Goal: Information Seeking & Learning: Learn about a topic

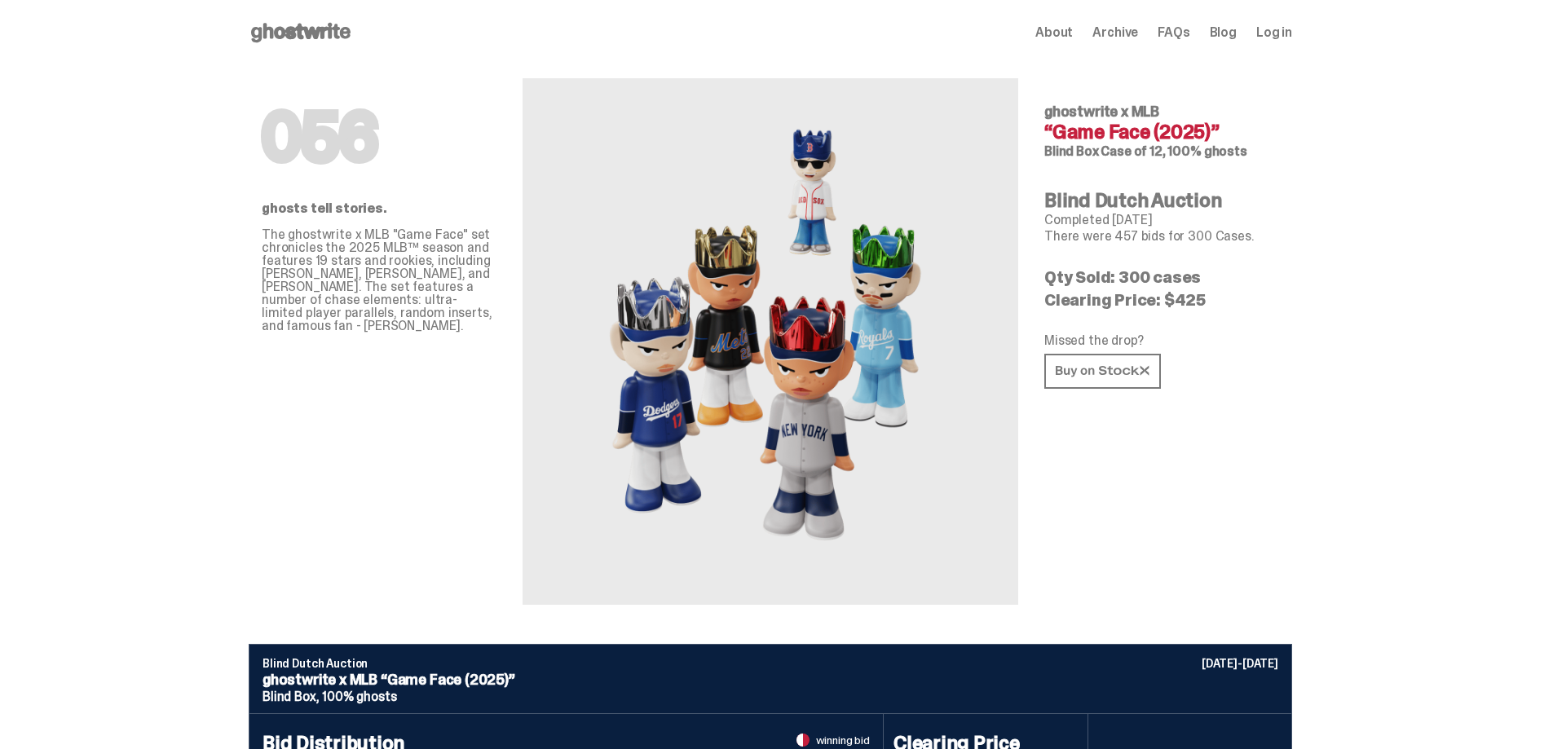
drag, startPoint x: 1059, startPoint y: 130, endPoint x: 1215, endPoint y: 134, distance: 156.5
click at [1215, 134] on h4 "“Game Face (2025)”" at bounding box center [1161, 132] width 235 height 20
copy h4 "Game Face (2025)"
click at [289, 33] on use at bounding box center [300, 33] width 99 height 20
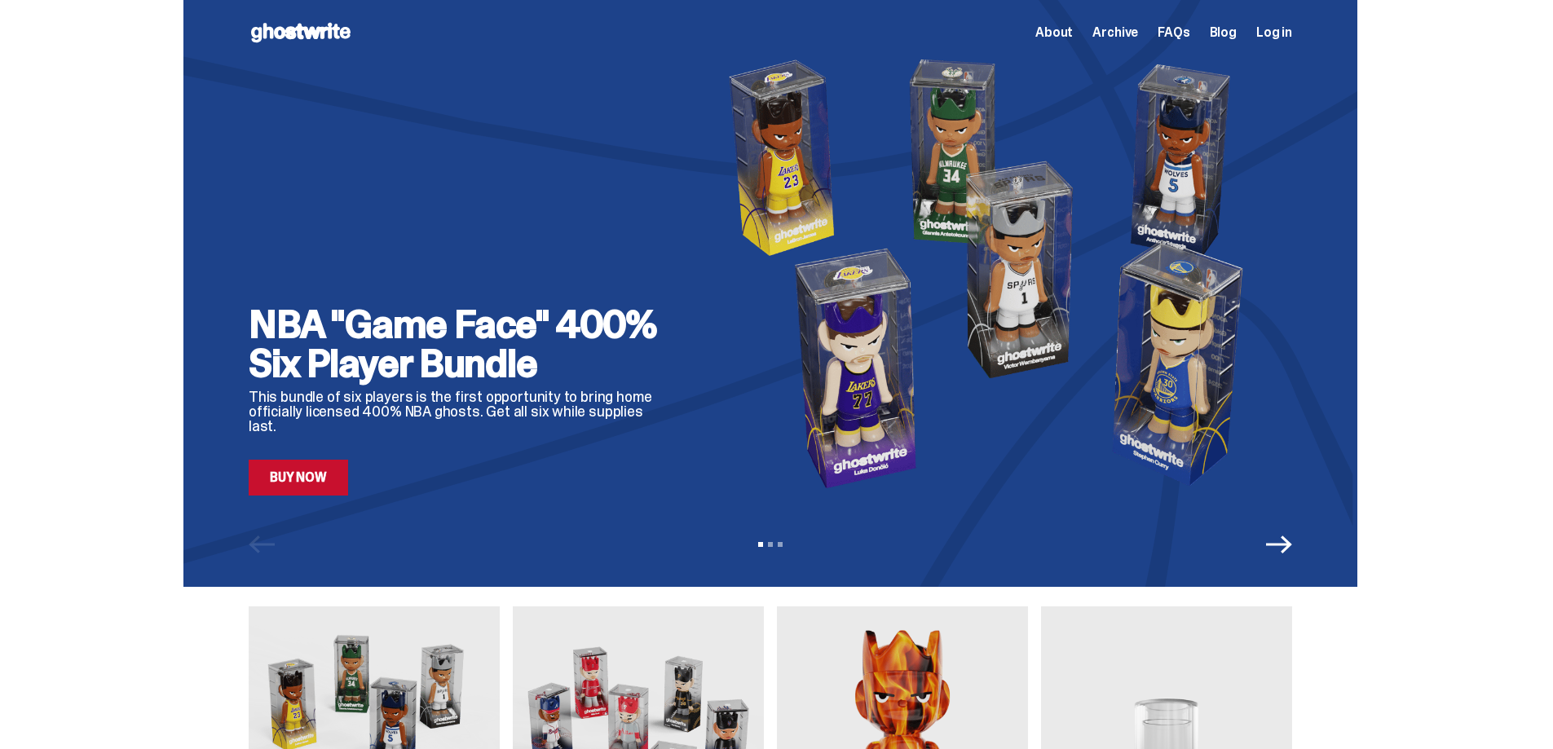
click at [1130, 37] on span "Archive" at bounding box center [1115, 32] width 46 height 13
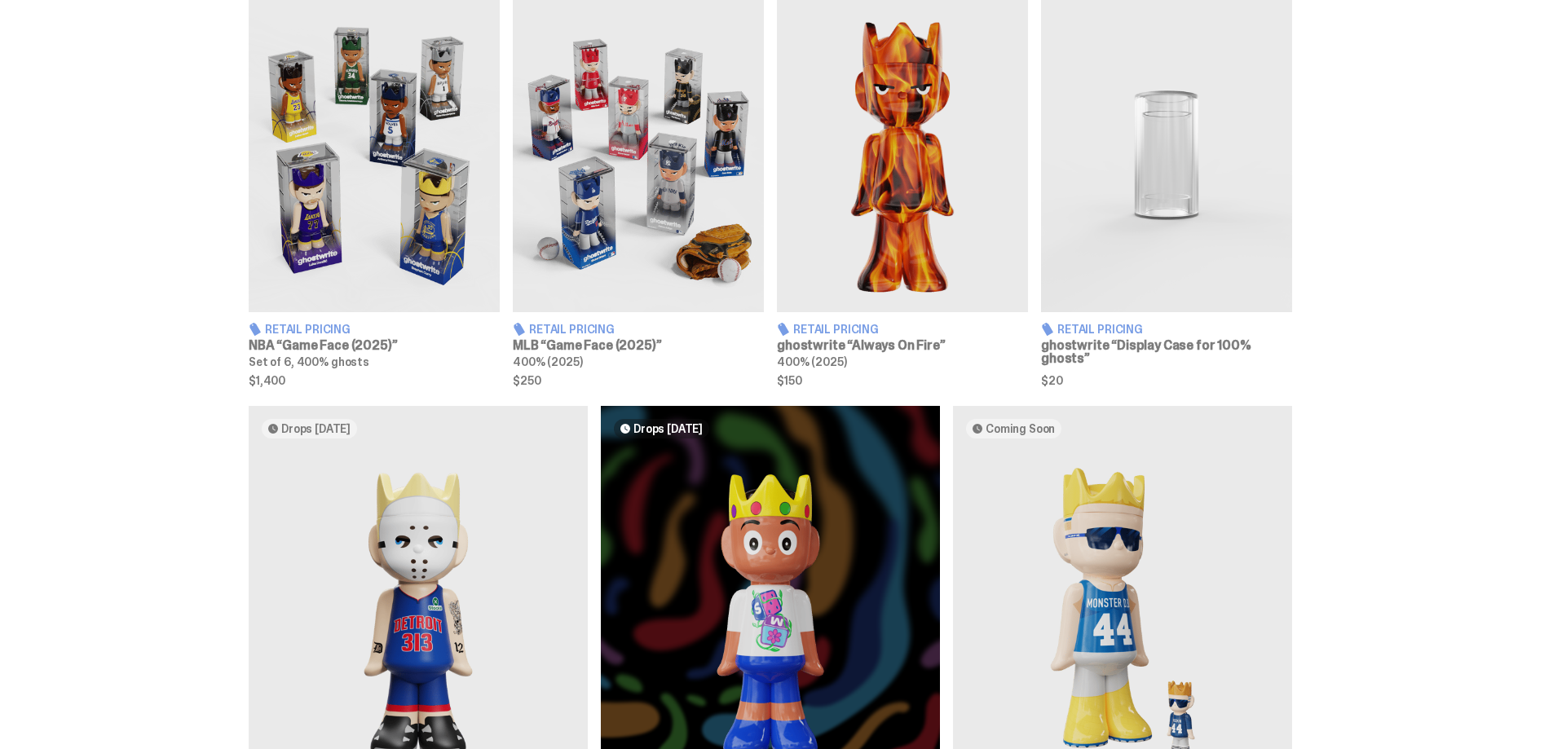
scroll to position [733, 0]
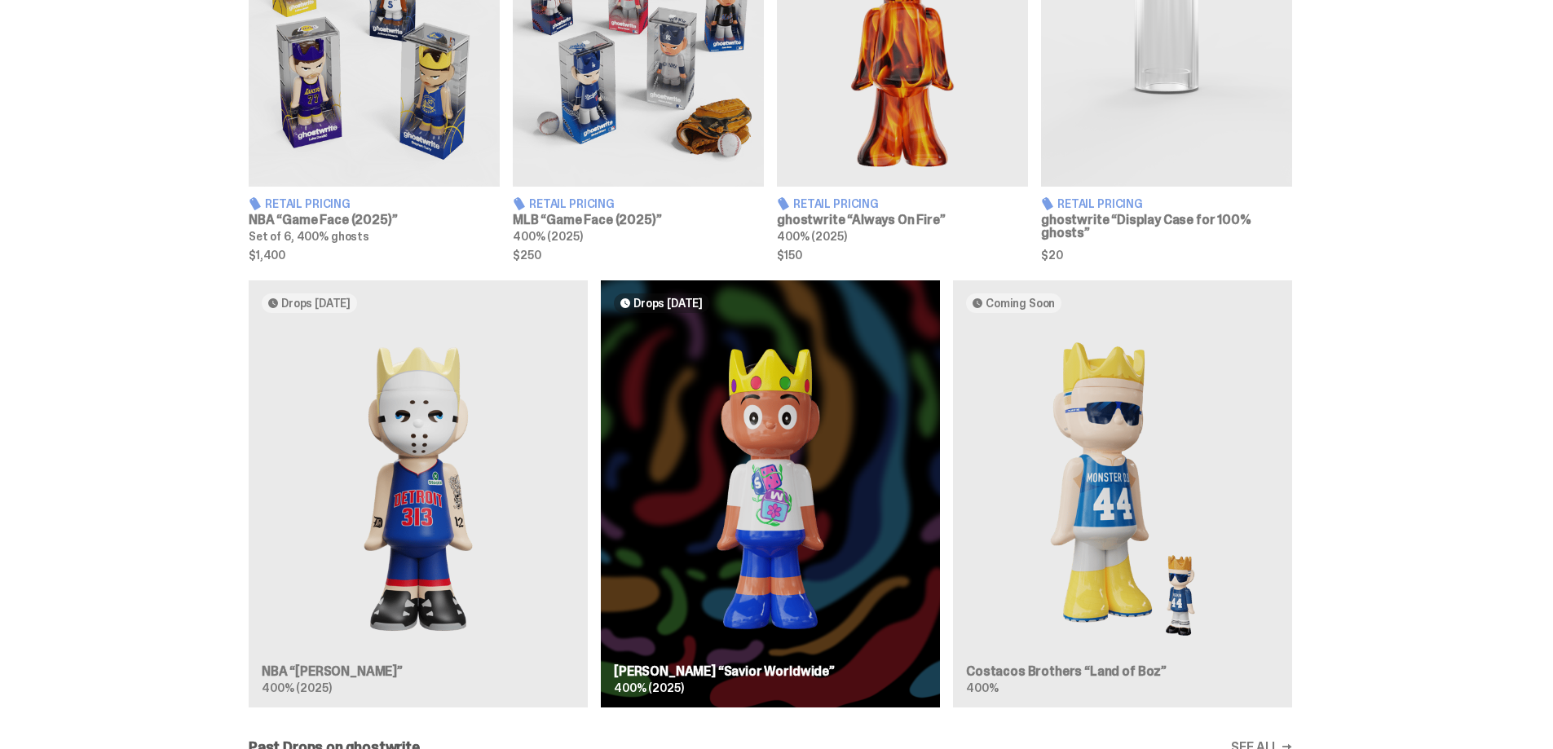
click at [344, 172] on img at bounding box center [374, 30] width 251 height 314
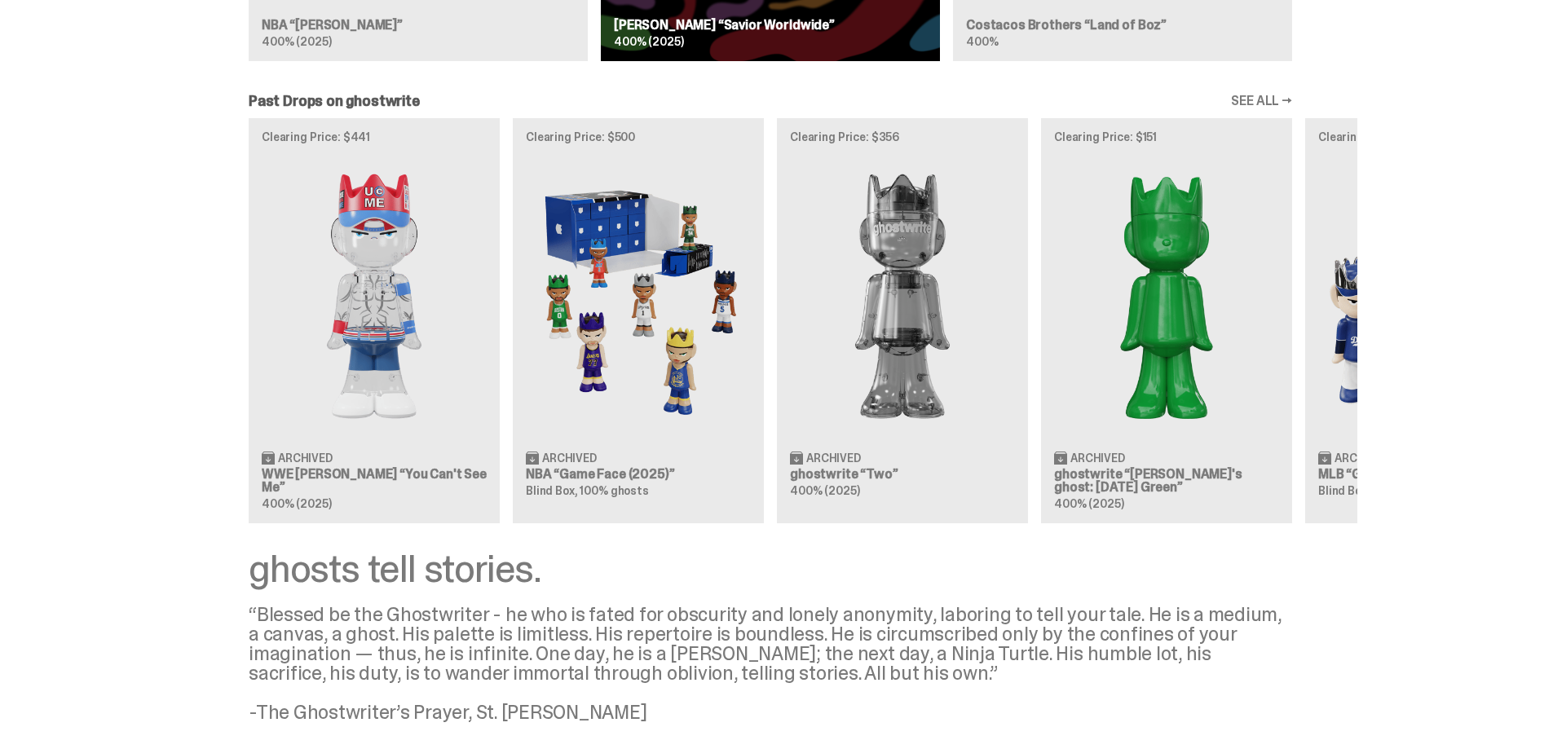
scroll to position [1385, 0]
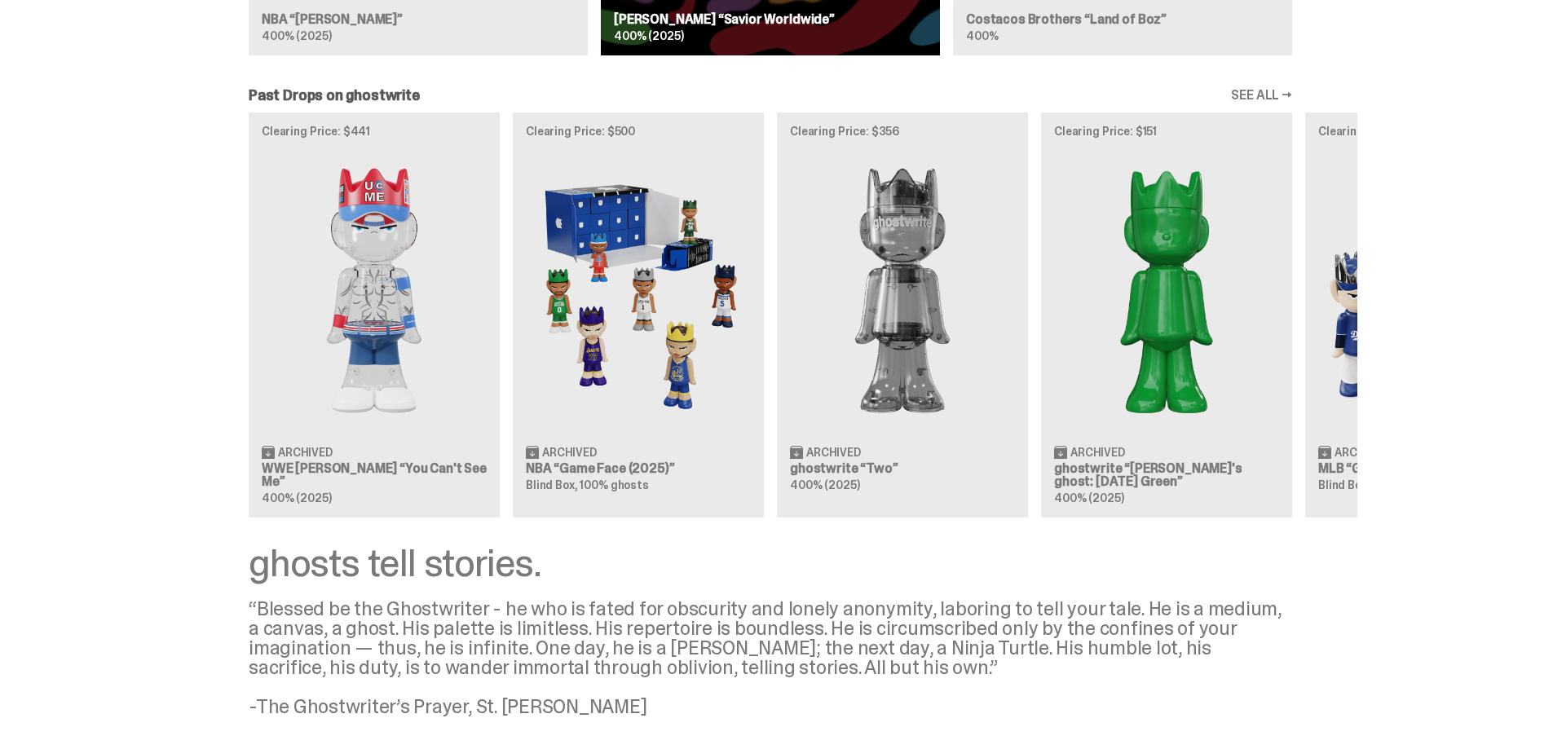
click at [635, 464] on div "Clearing Price: $441 Archived WWE [PERSON_NAME] “You Can't See Me” 400% (2025) …" at bounding box center [770, 314] width 1174 height 404
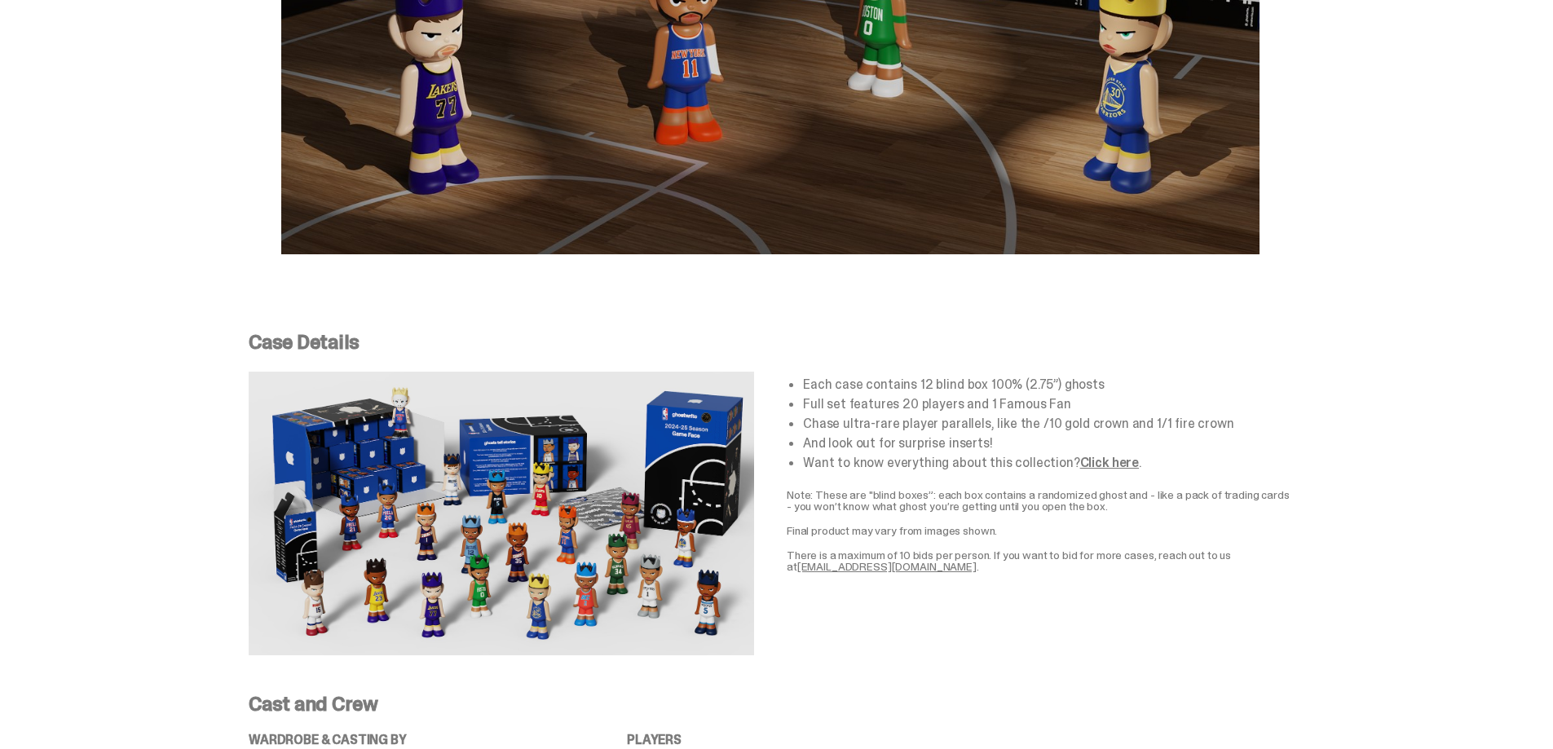
scroll to position [2852, 0]
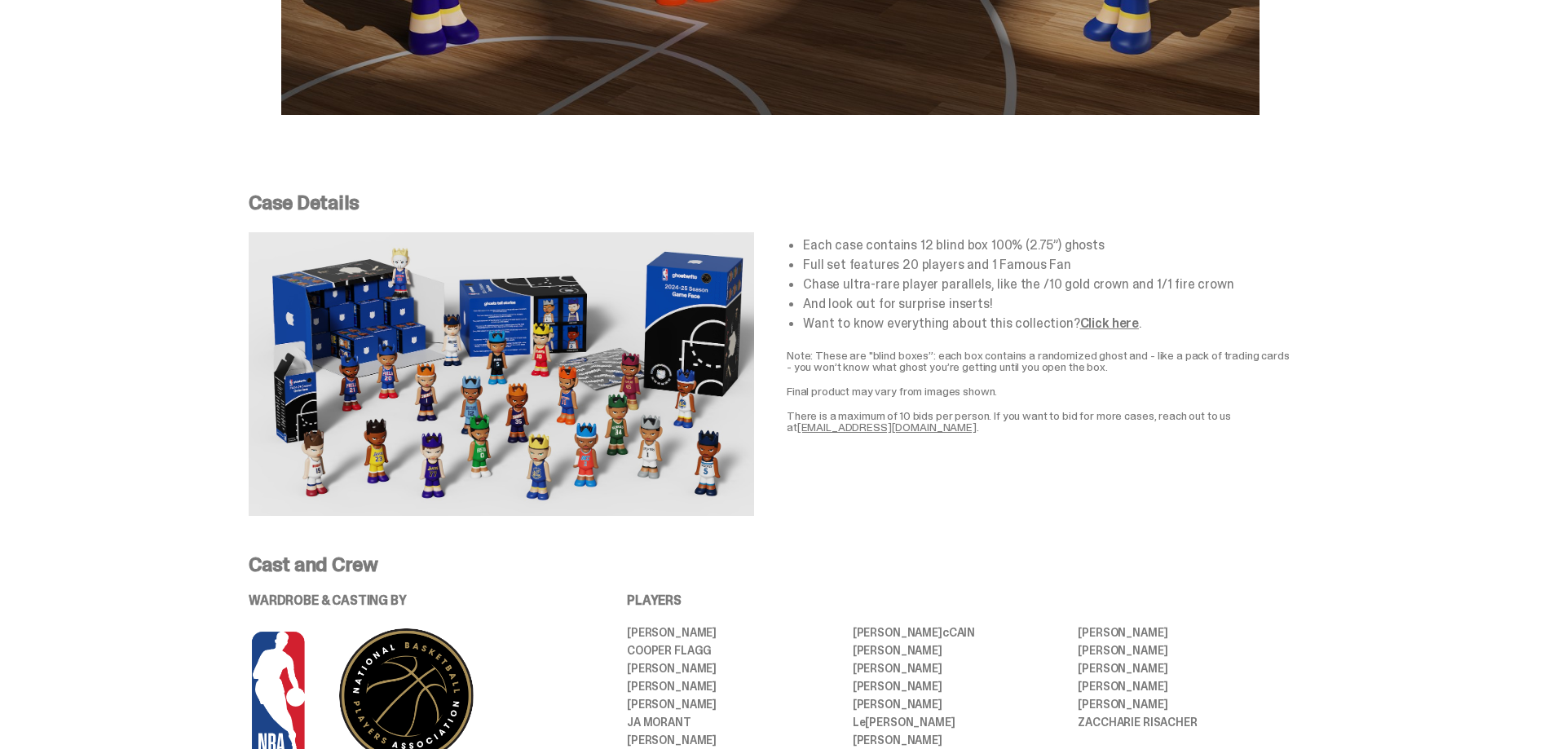
click at [378, 356] on img at bounding box center [501, 374] width 505 height 284
drag, startPoint x: 353, startPoint y: 342, endPoint x: 691, endPoint y: 1161, distance: 886.1
drag, startPoint x: 590, startPoint y: 299, endPoint x: 563, endPoint y: 390, distance: 94.4
click at [563, 390] on img at bounding box center [501, 374] width 505 height 284
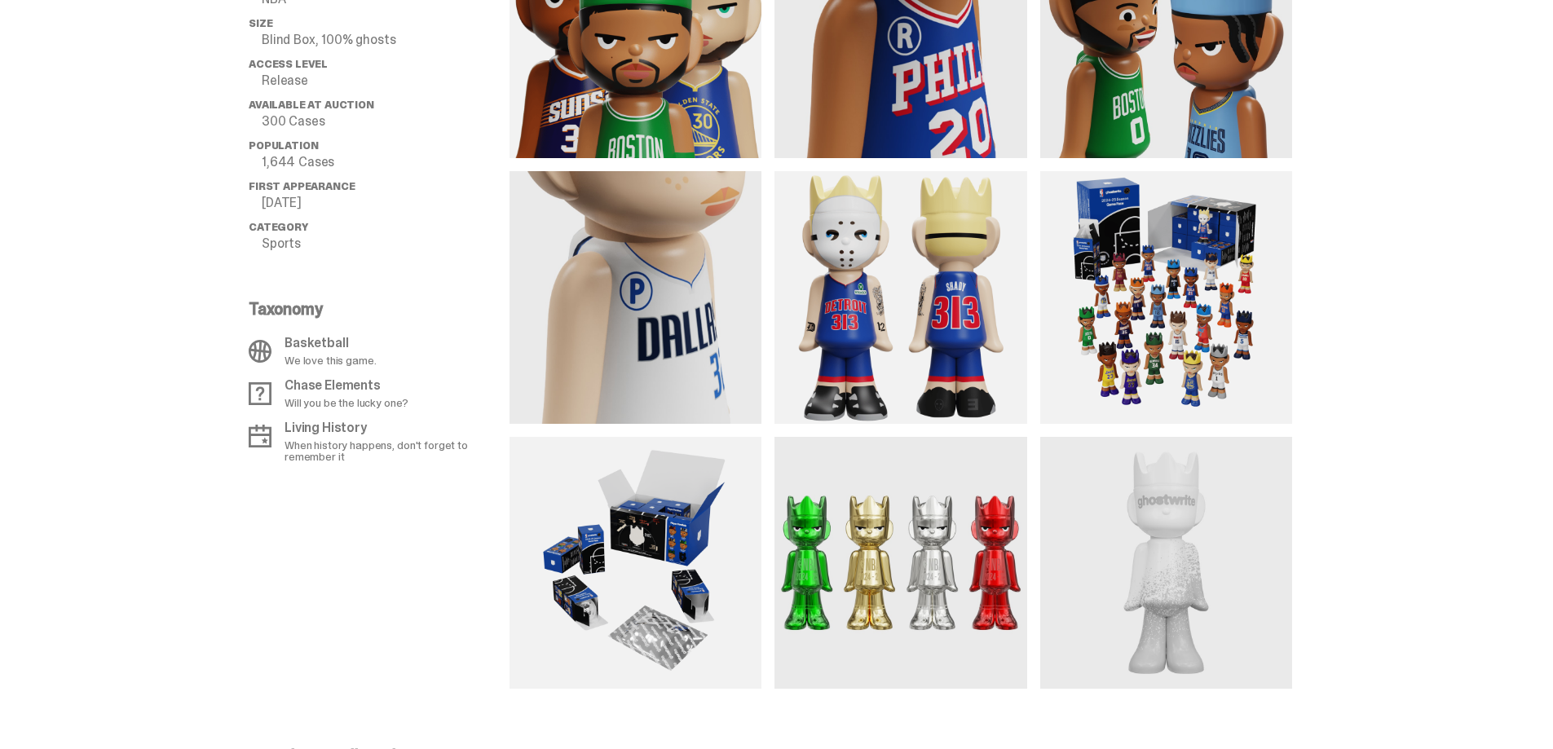
scroll to position [1385, 0]
click at [1175, 264] on img at bounding box center [1166, 298] width 252 height 252
drag, startPoint x: 1197, startPoint y: 244, endPoint x: 1048, endPoint y: 409, distance: 222.7
click at [1044, 411] on div at bounding box center [900, 298] width 782 height 782
click at [1210, 304] on img at bounding box center [1166, 298] width 252 height 252
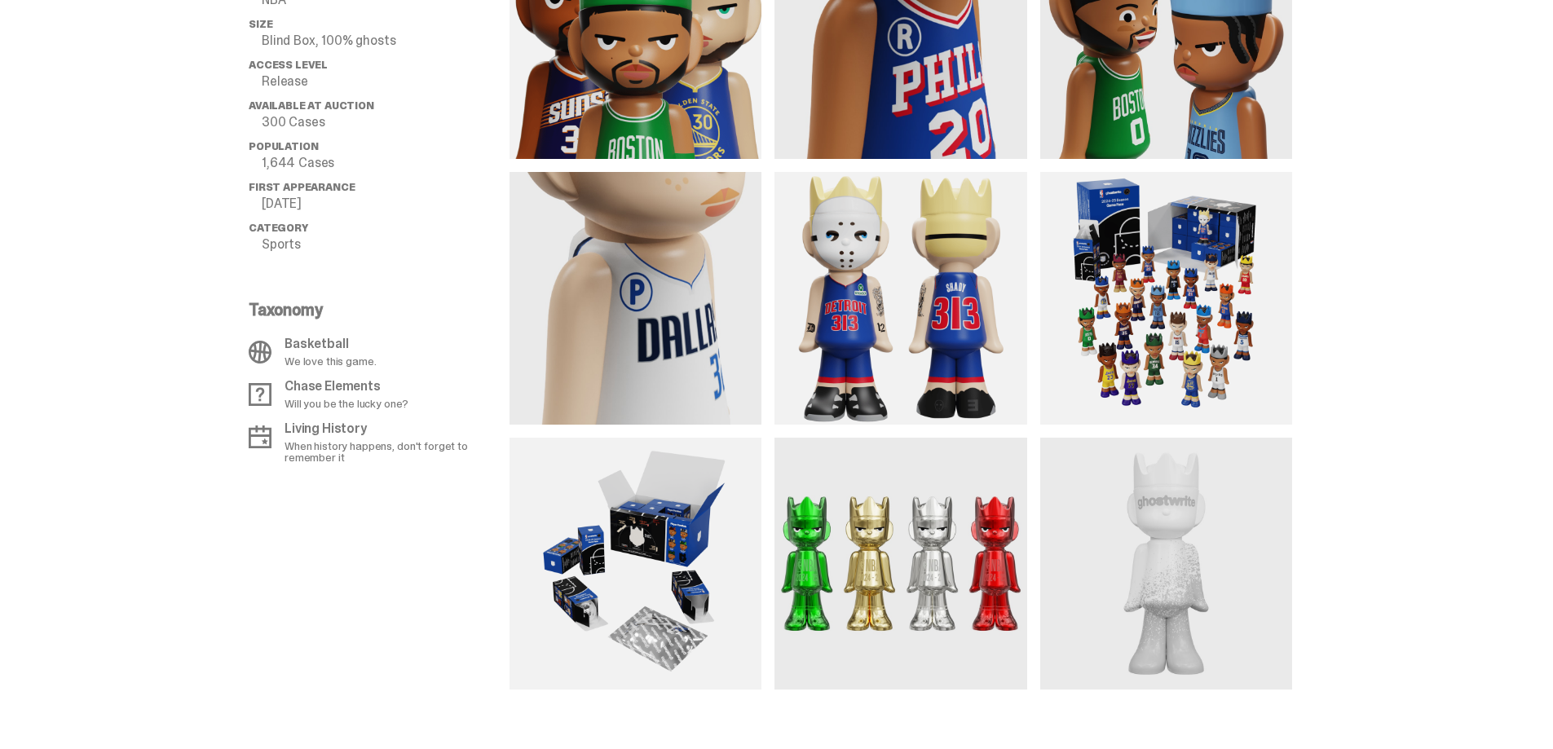
click at [1210, 304] on img at bounding box center [1166, 298] width 252 height 252
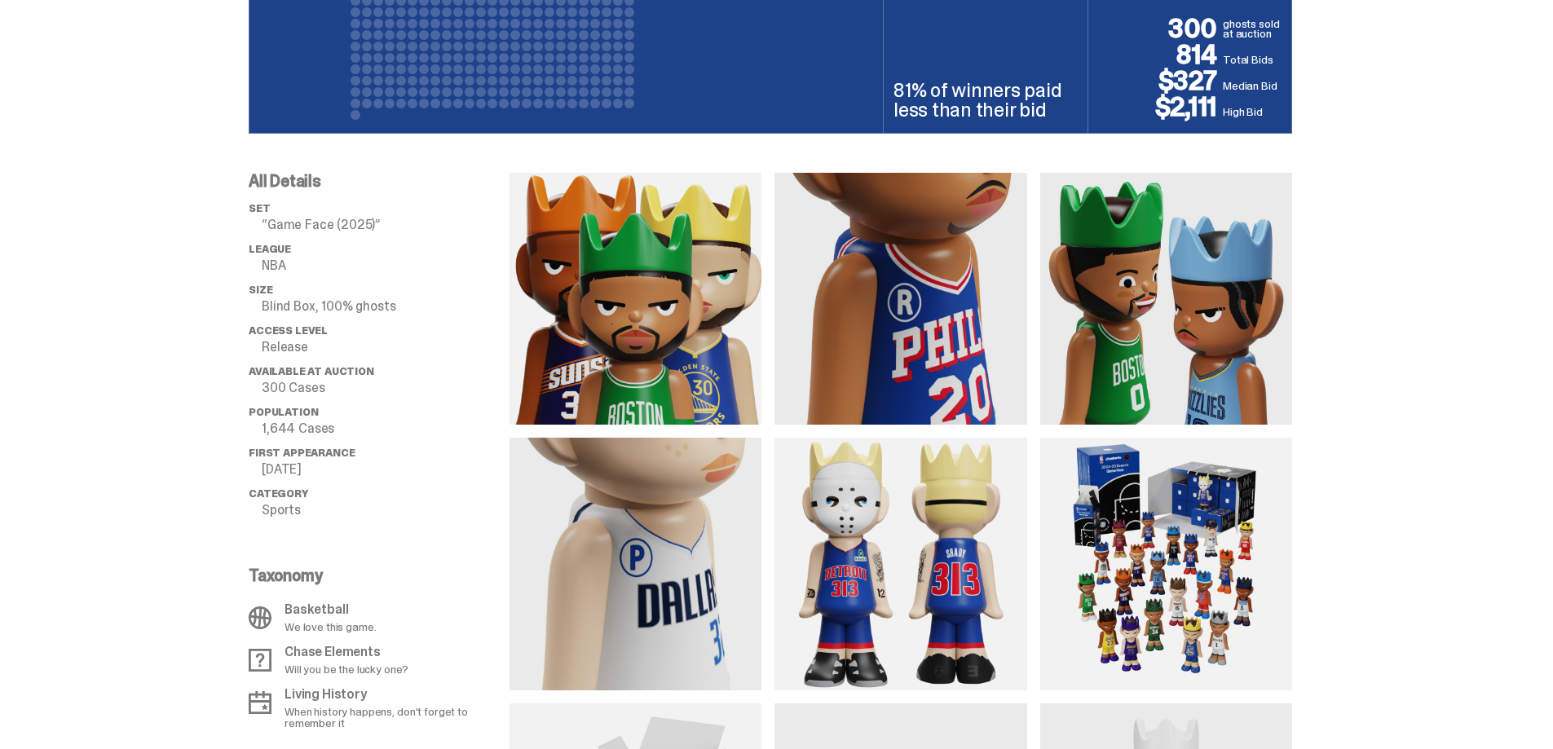
scroll to position [1304, 0]
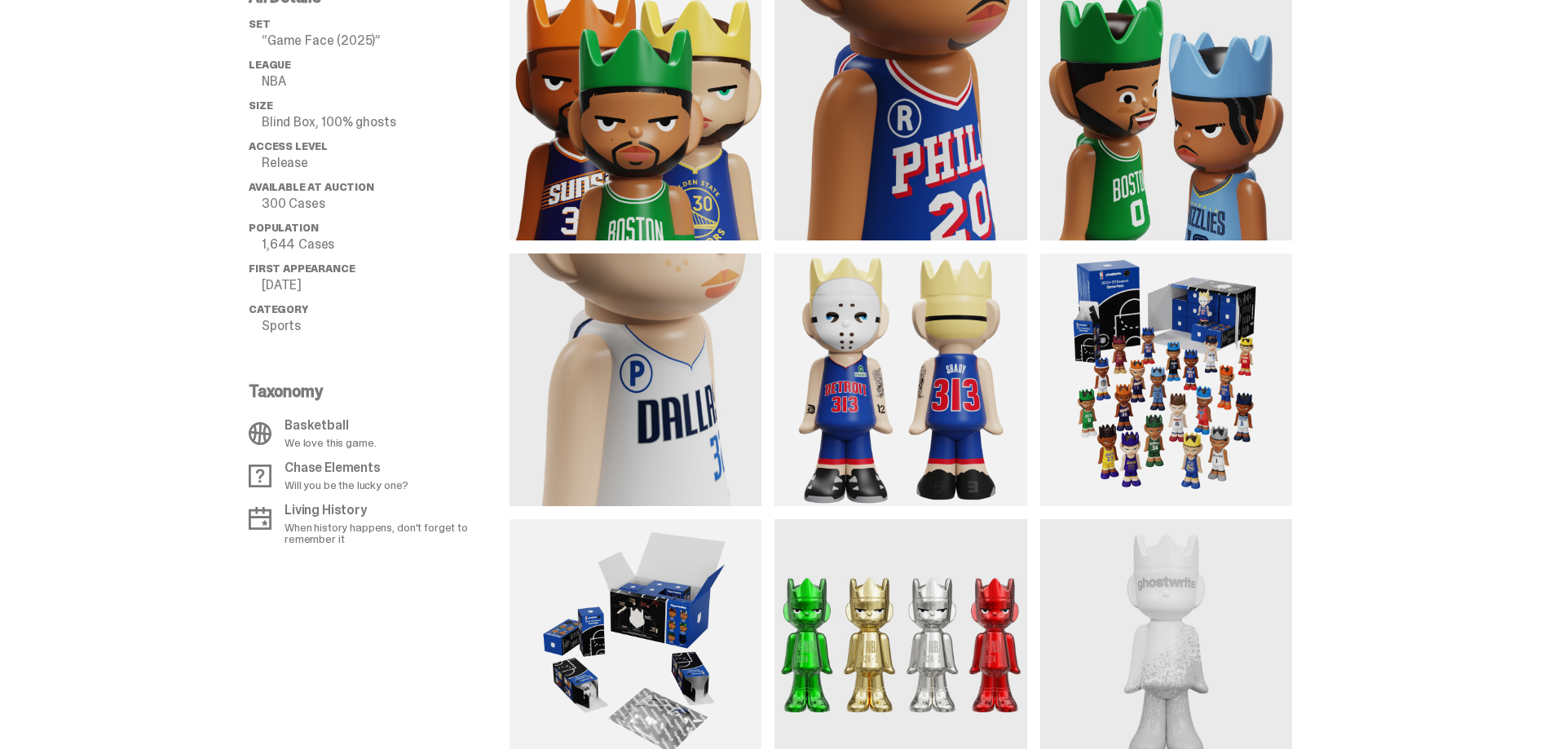
click at [1158, 378] on img at bounding box center [1166, 379] width 252 height 252
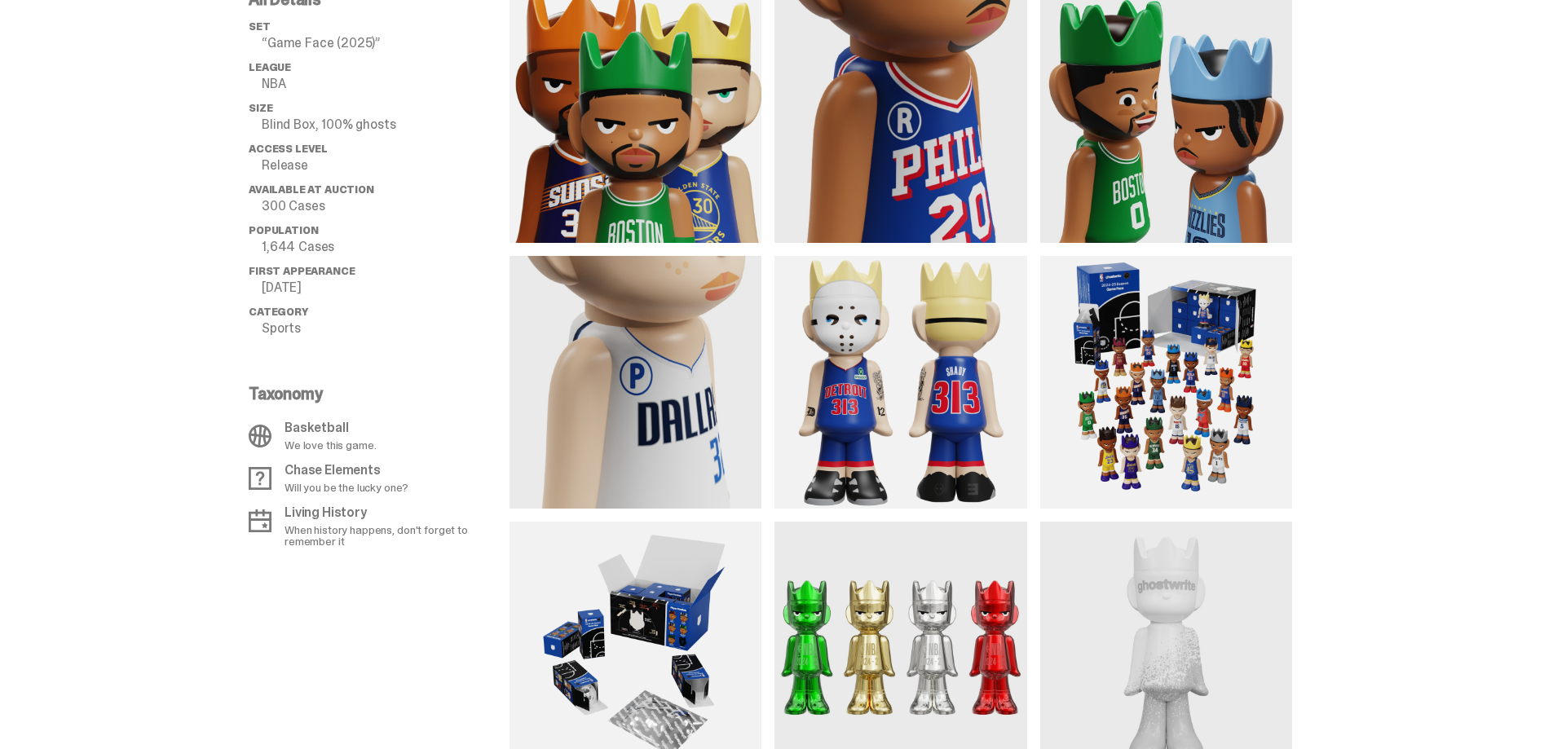
scroll to position [1222, 0]
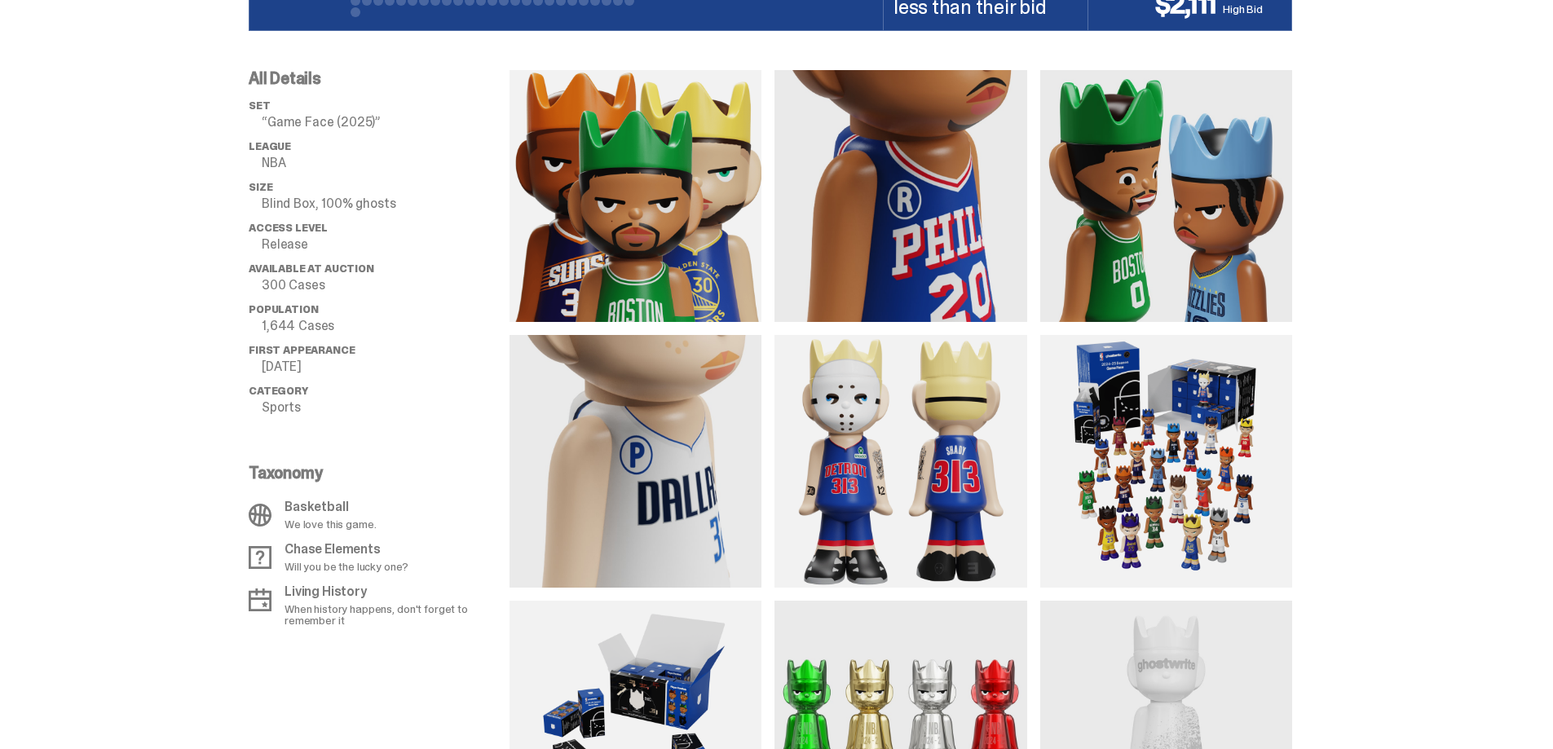
drag, startPoint x: 1200, startPoint y: 407, endPoint x: 1087, endPoint y: 569, distance: 196.7
click at [1061, 576] on img at bounding box center [1166, 461] width 252 height 252
click at [1183, 458] on img at bounding box center [1166, 461] width 252 height 252
drag, startPoint x: 1183, startPoint y: 458, endPoint x: 1429, endPoint y: 317, distance: 283.6
click at [1429, 317] on div "All Details set “Game Face (2025)” League NBA Size Blind Box, 100% ghosts Acces…" at bounding box center [770, 441] width 1540 height 821
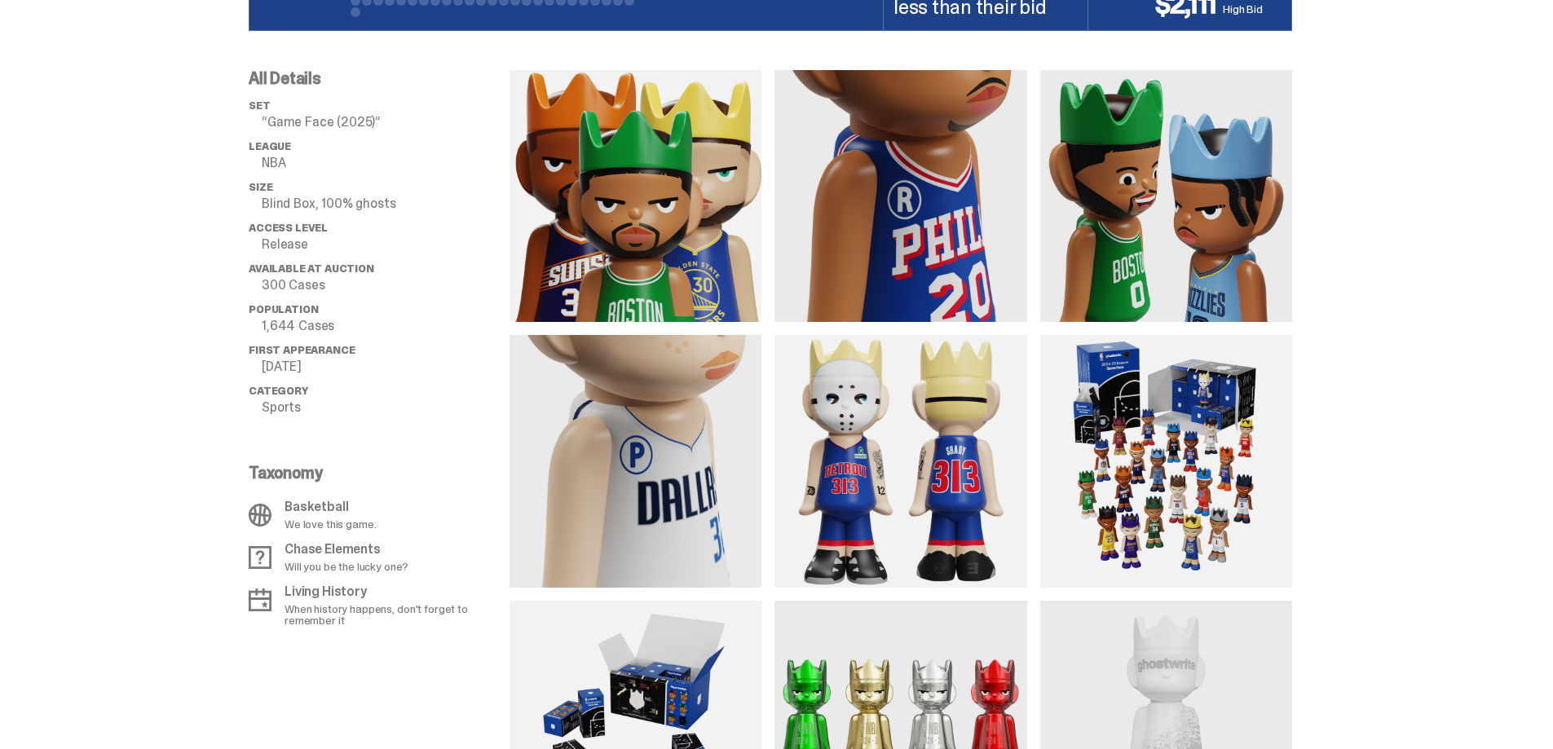
click at [1234, 451] on img at bounding box center [1166, 461] width 252 height 252
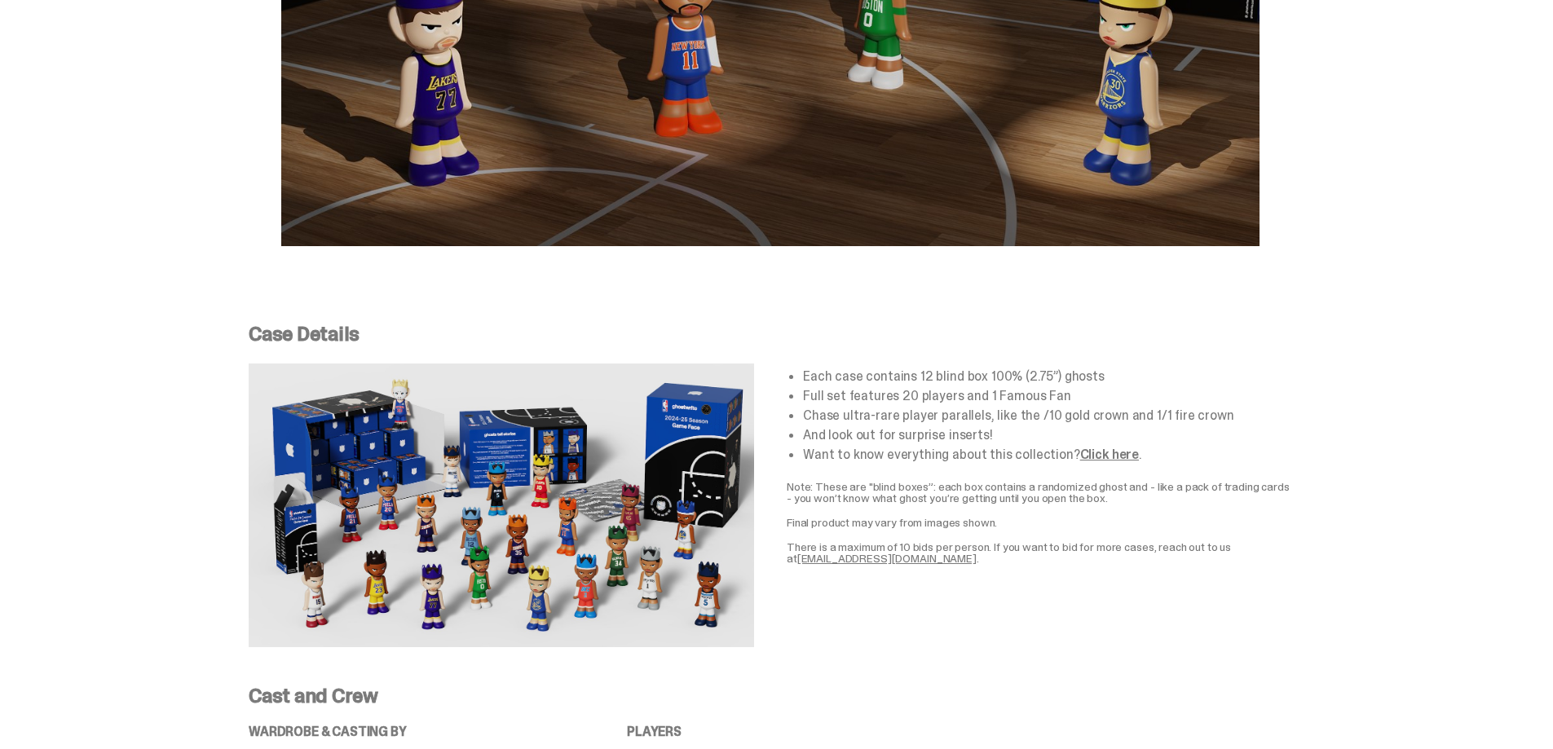
scroll to position [2852, 0]
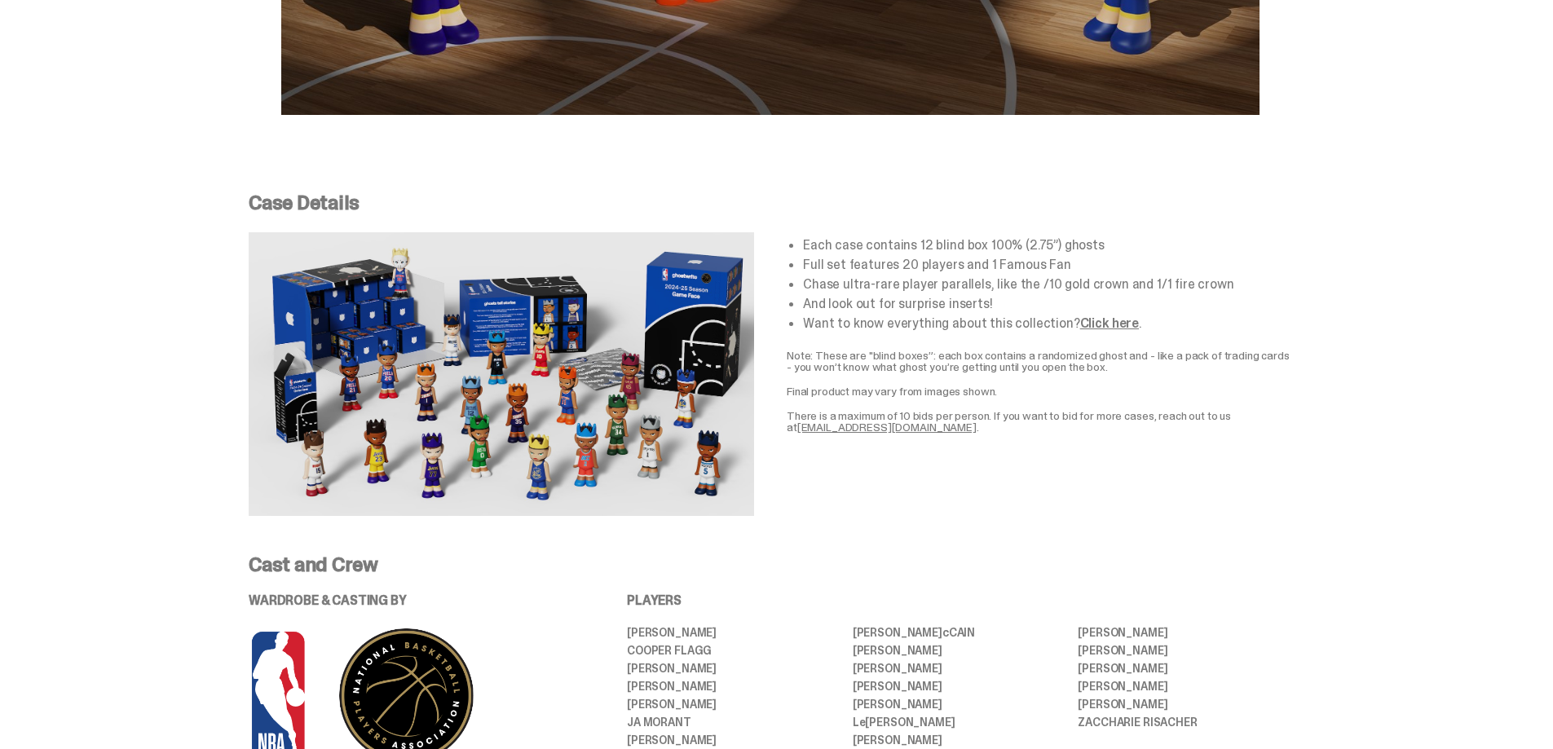
click at [594, 393] on img at bounding box center [501, 374] width 505 height 284
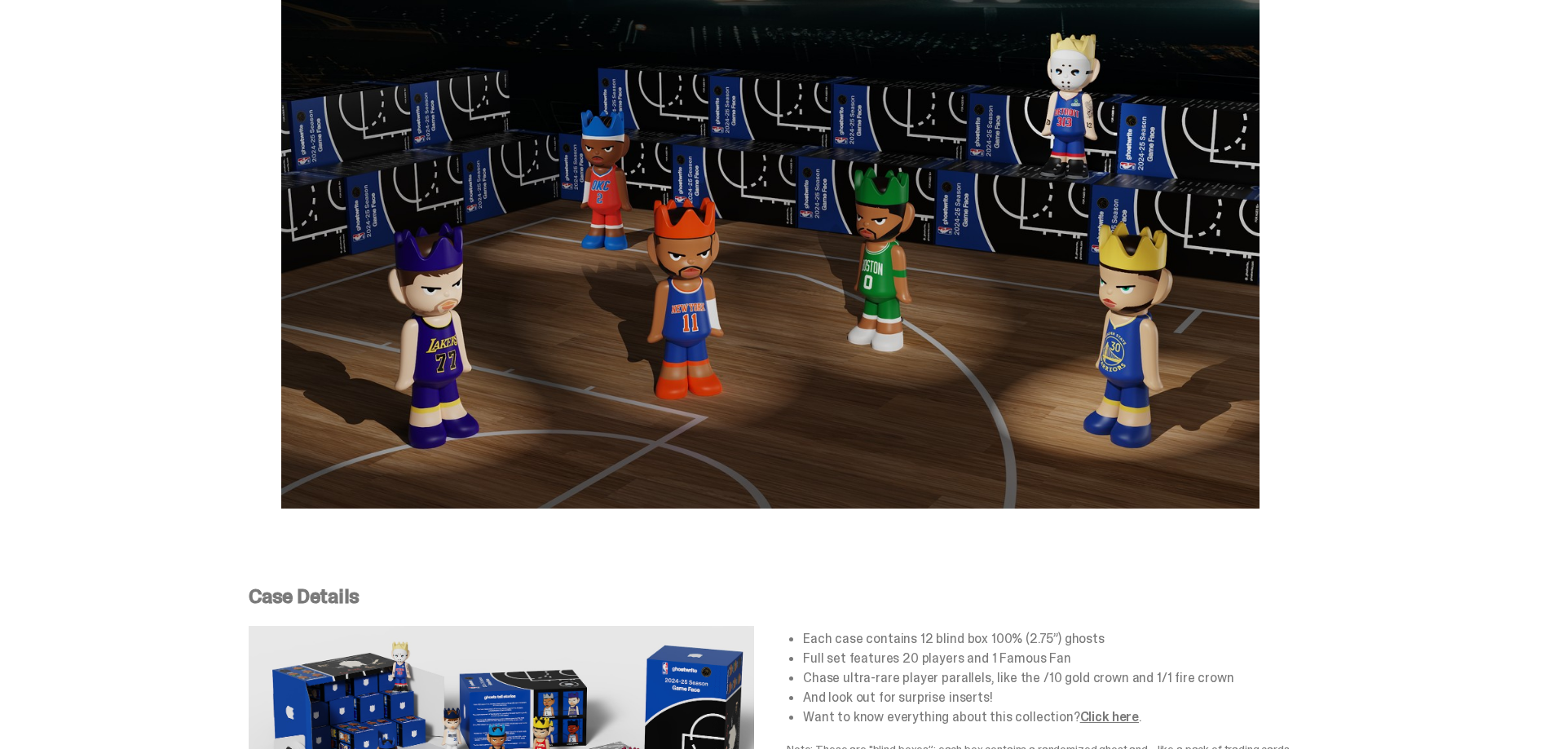
scroll to position [2282, 0]
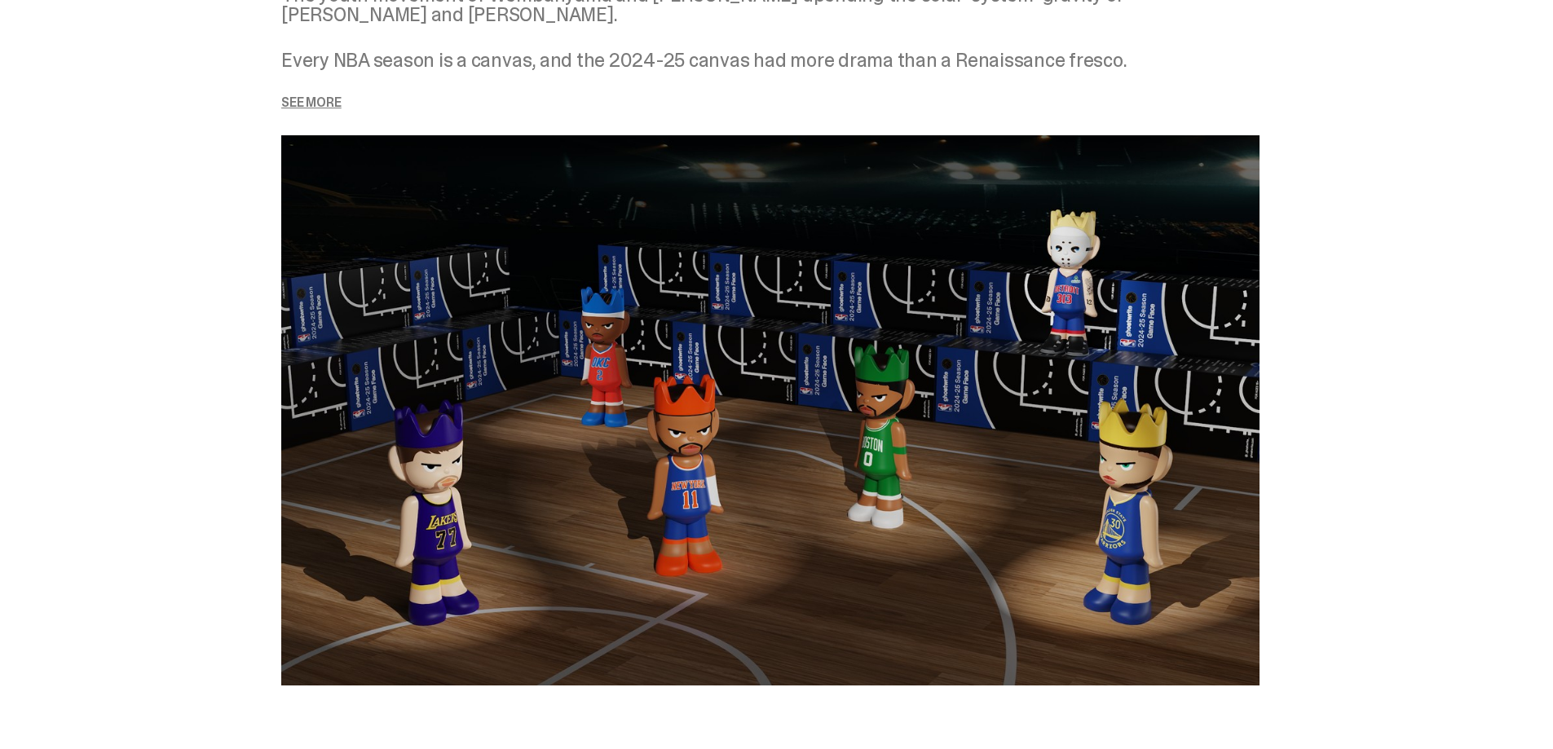
click at [643, 370] on img at bounding box center [770, 410] width 978 height 550
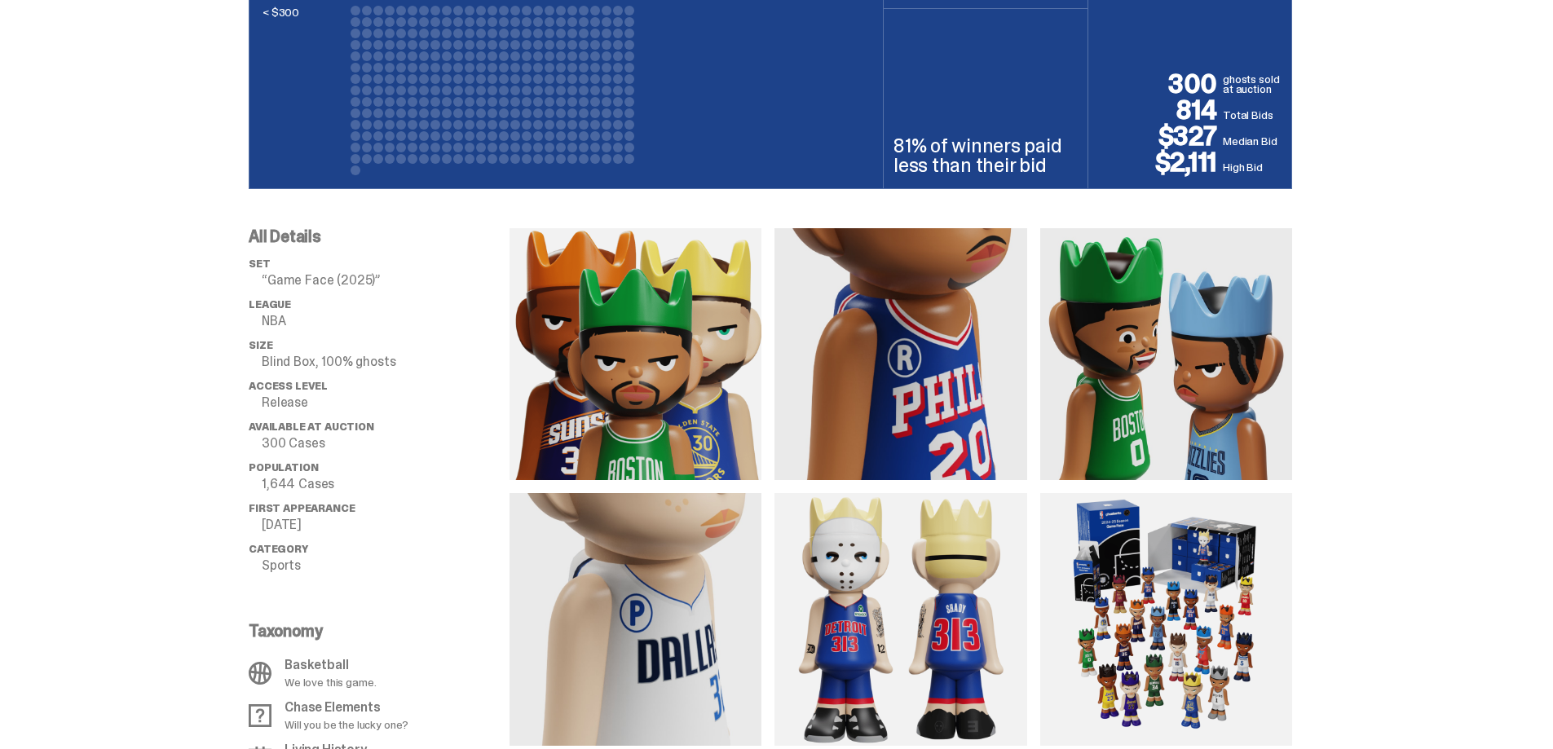
scroll to position [1059, 0]
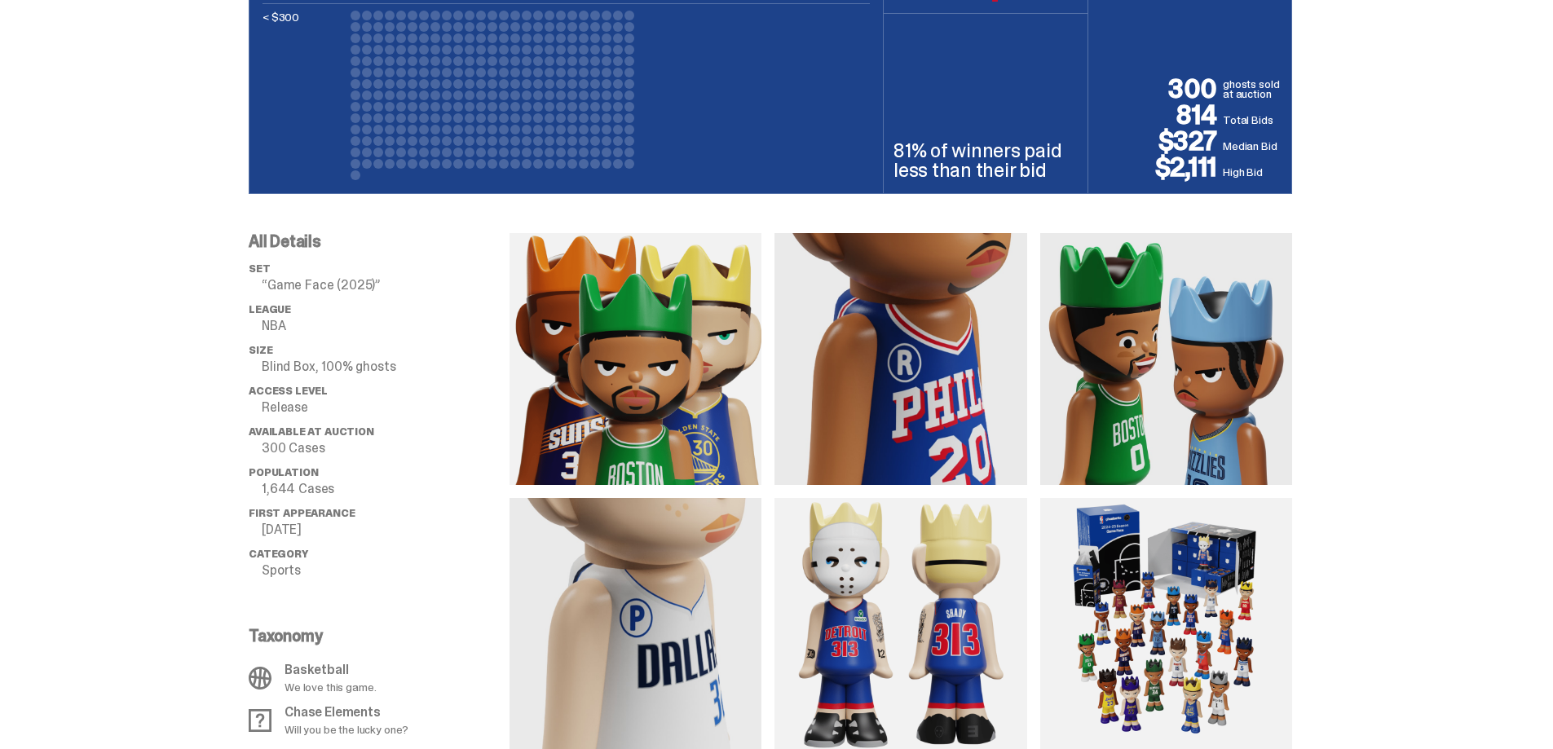
click at [710, 338] on img at bounding box center [635, 359] width 252 height 252
click at [893, 394] on img at bounding box center [900, 359] width 252 height 252
drag, startPoint x: 893, startPoint y: 394, endPoint x: 1366, endPoint y: 390, distance: 472.7
click at [1366, 390] on div "All Details set “Game Face (2025)” League NBA Size Blind Box, 100% ghosts Acces…" at bounding box center [770, 604] width 1540 height 821
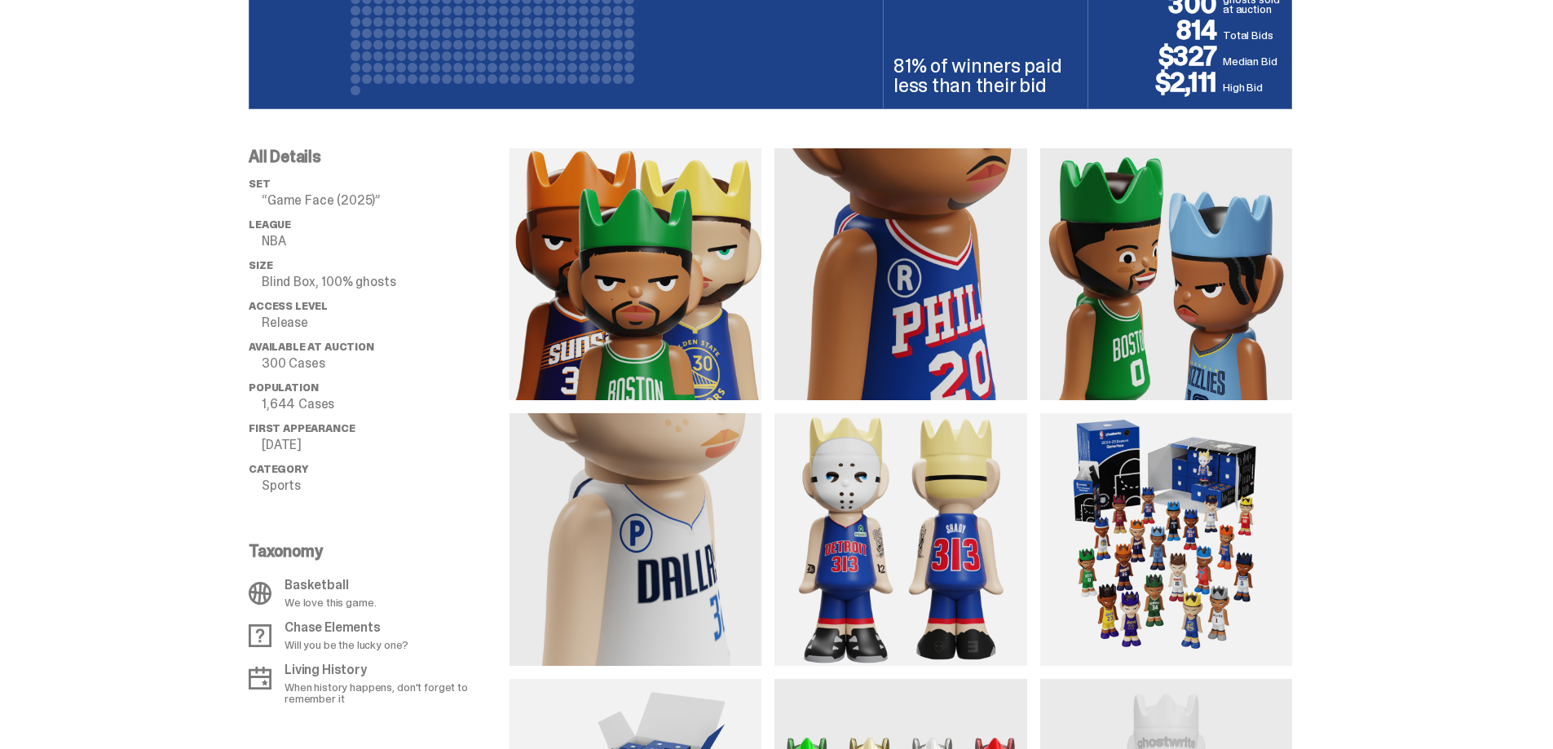
scroll to position [1222, 0]
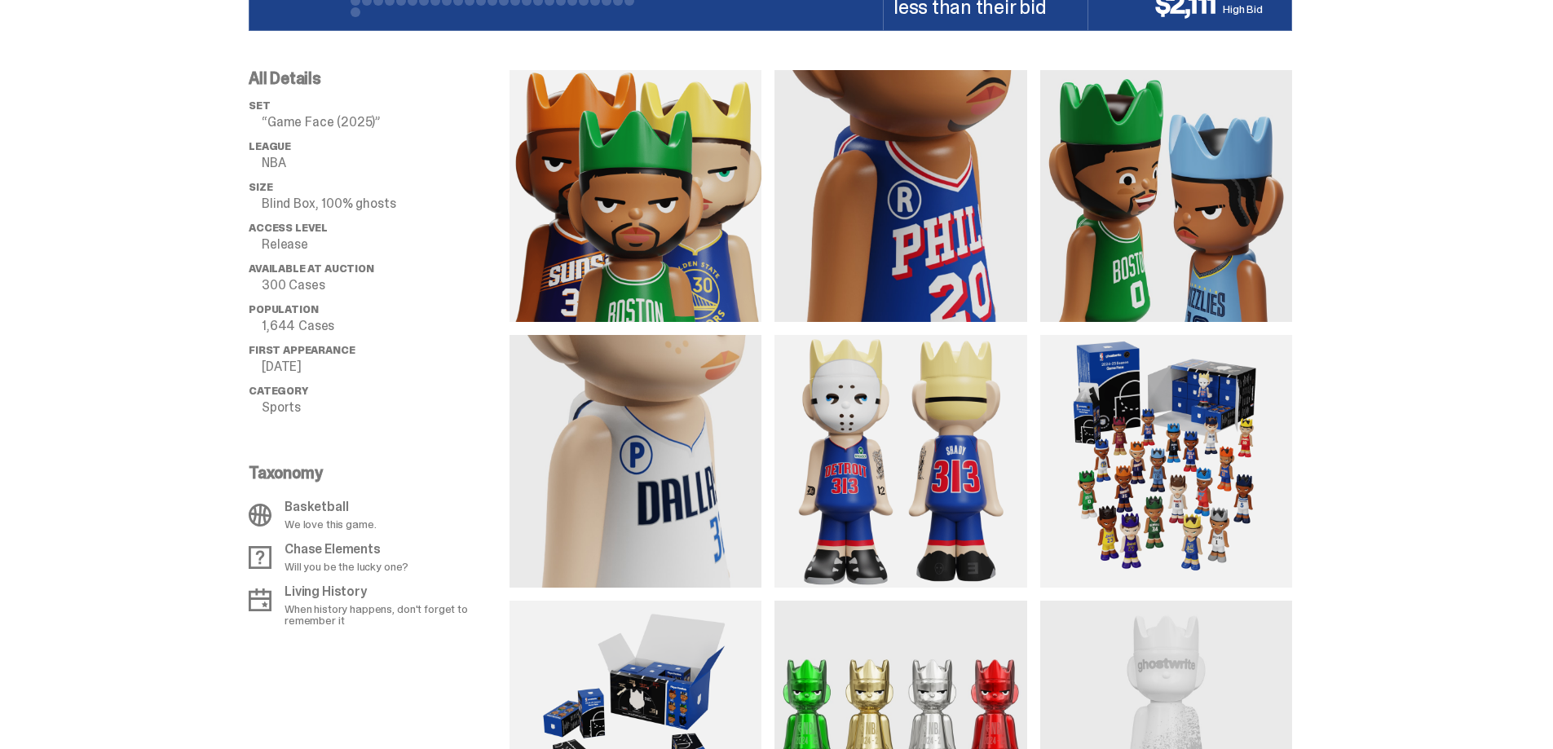
click at [1217, 270] on img at bounding box center [1166, 196] width 252 height 252
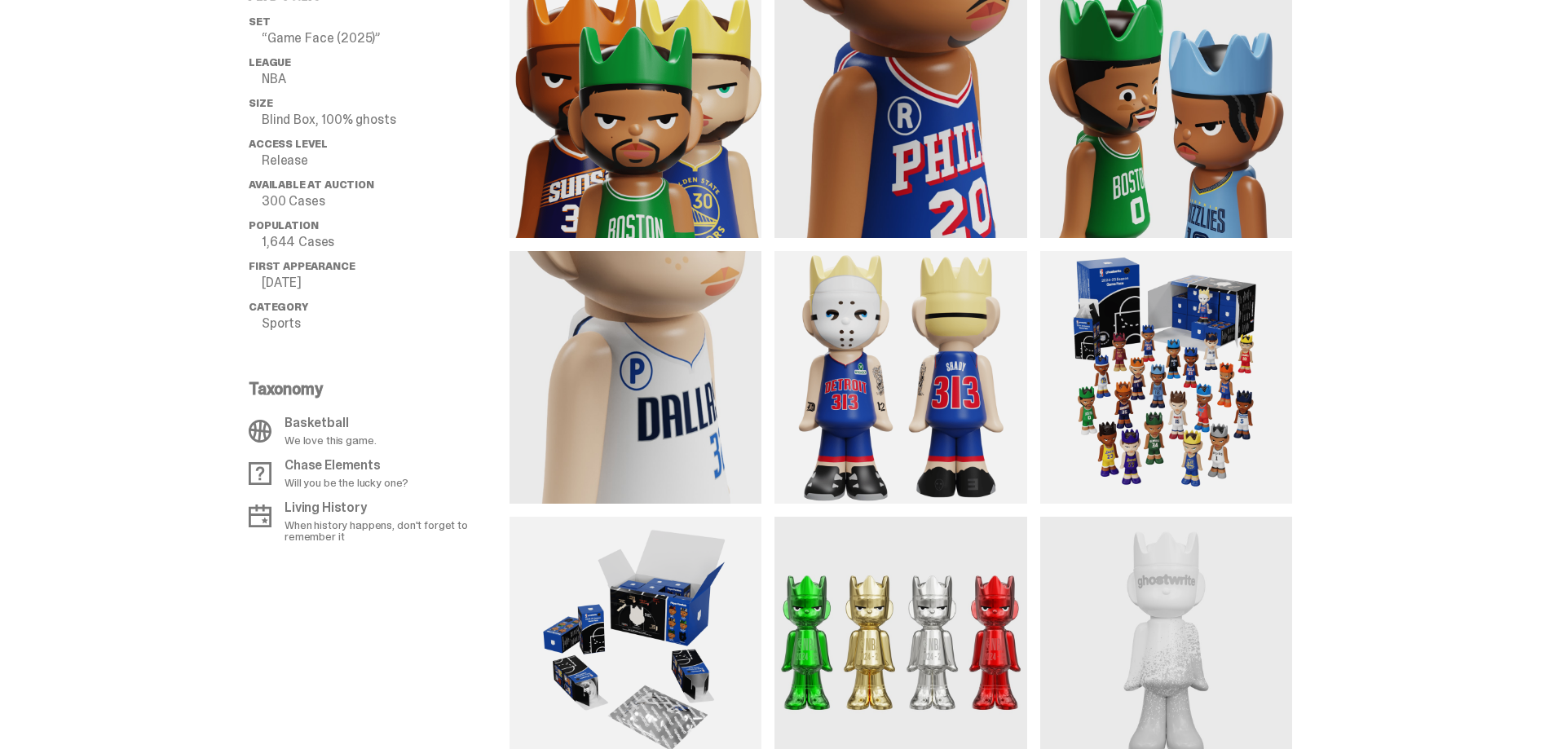
scroll to position [1385, 0]
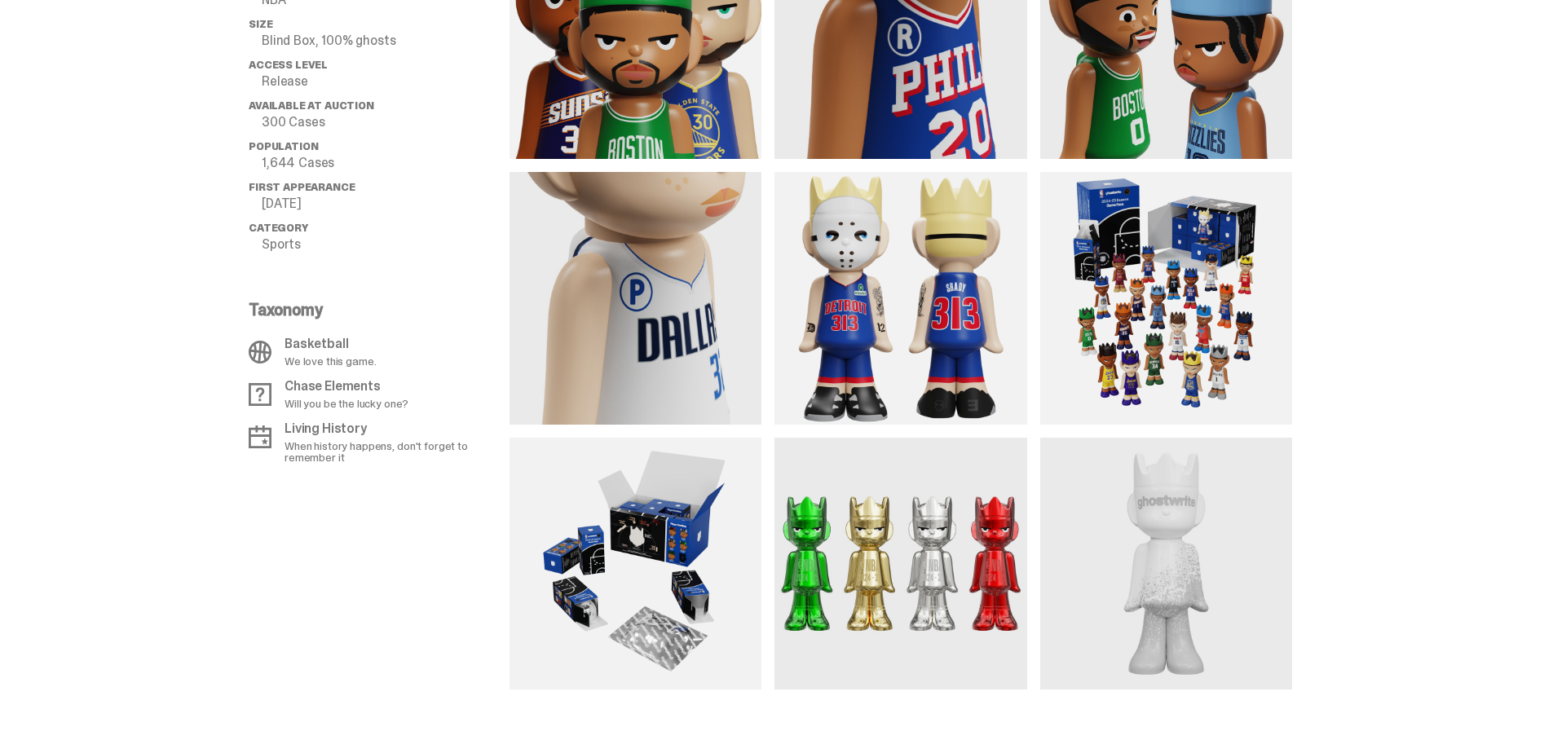
click at [915, 372] on img at bounding box center [900, 298] width 252 height 252
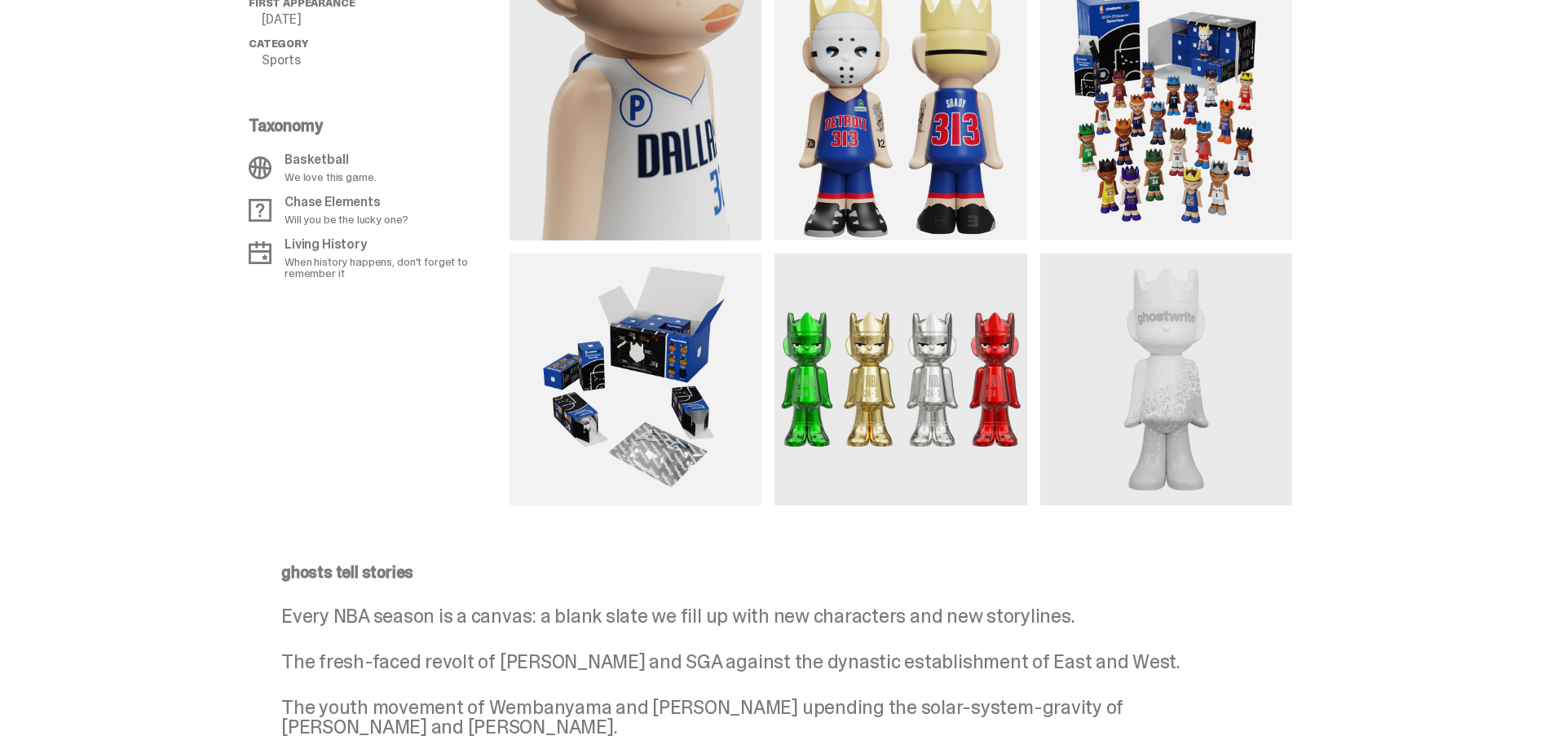
scroll to position [1630, 0]
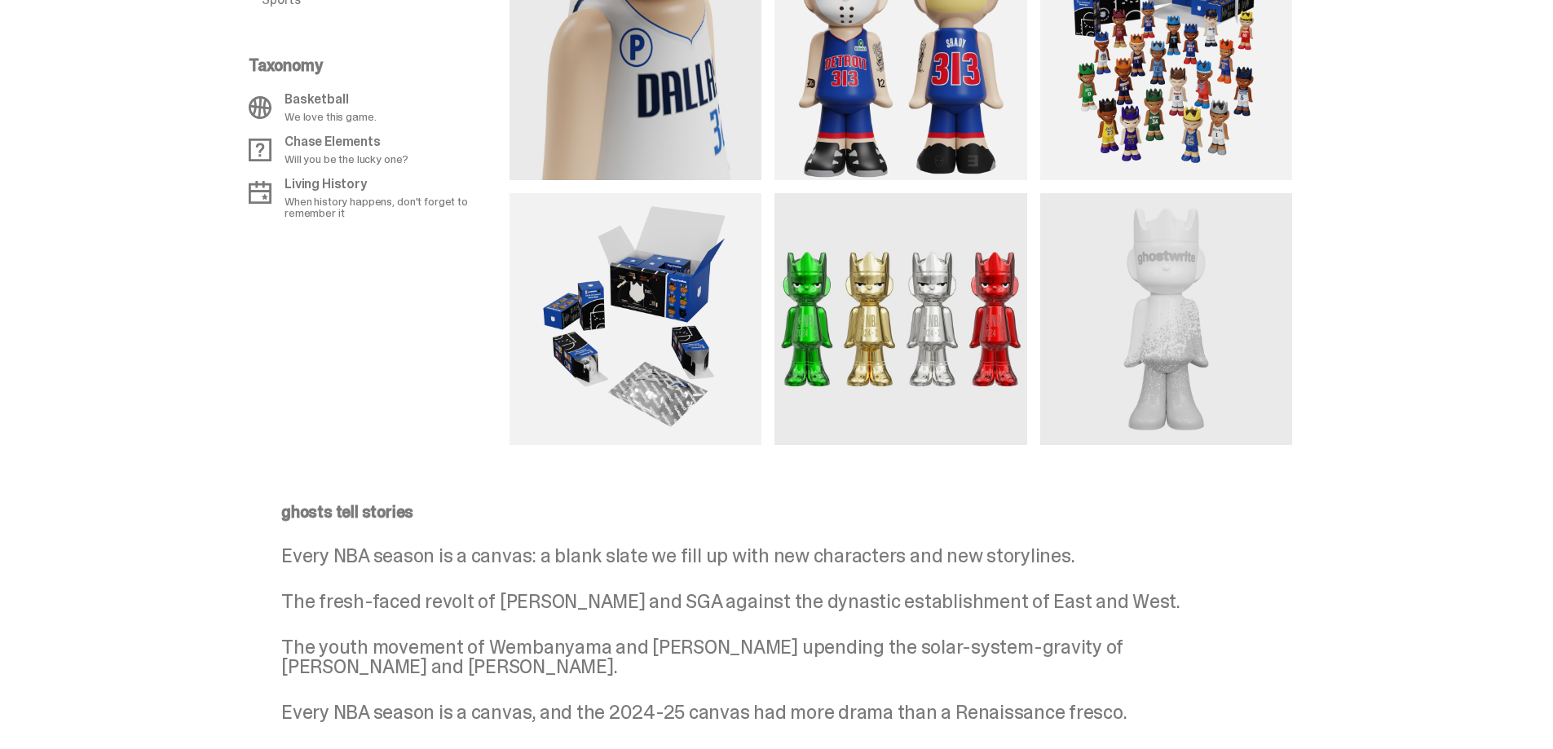
click at [880, 358] on img at bounding box center [900, 319] width 252 height 252
click at [1167, 363] on img at bounding box center [1166, 319] width 252 height 252
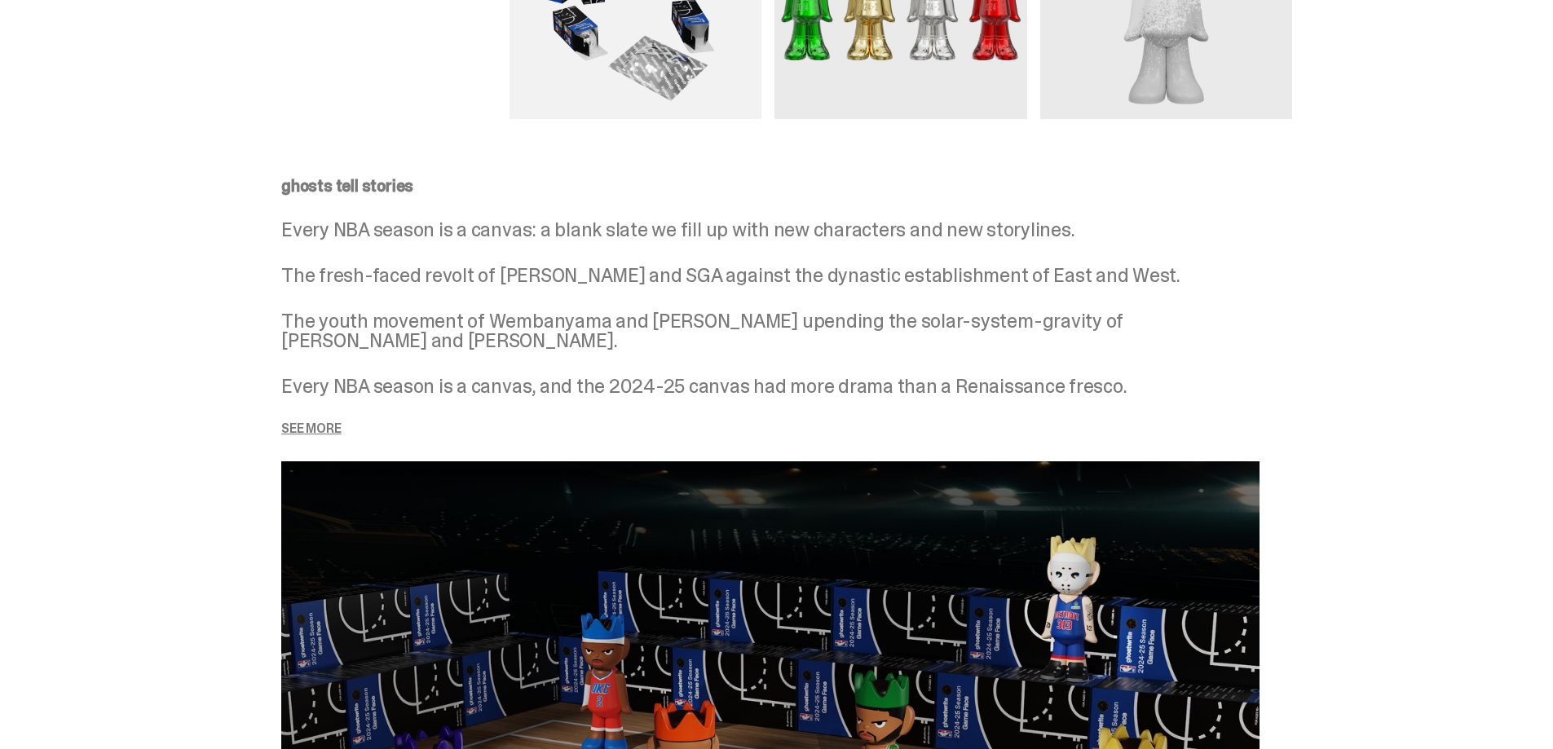
scroll to position [0, 0]
